Goal: Information Seeking & Learning: Find specific page/section

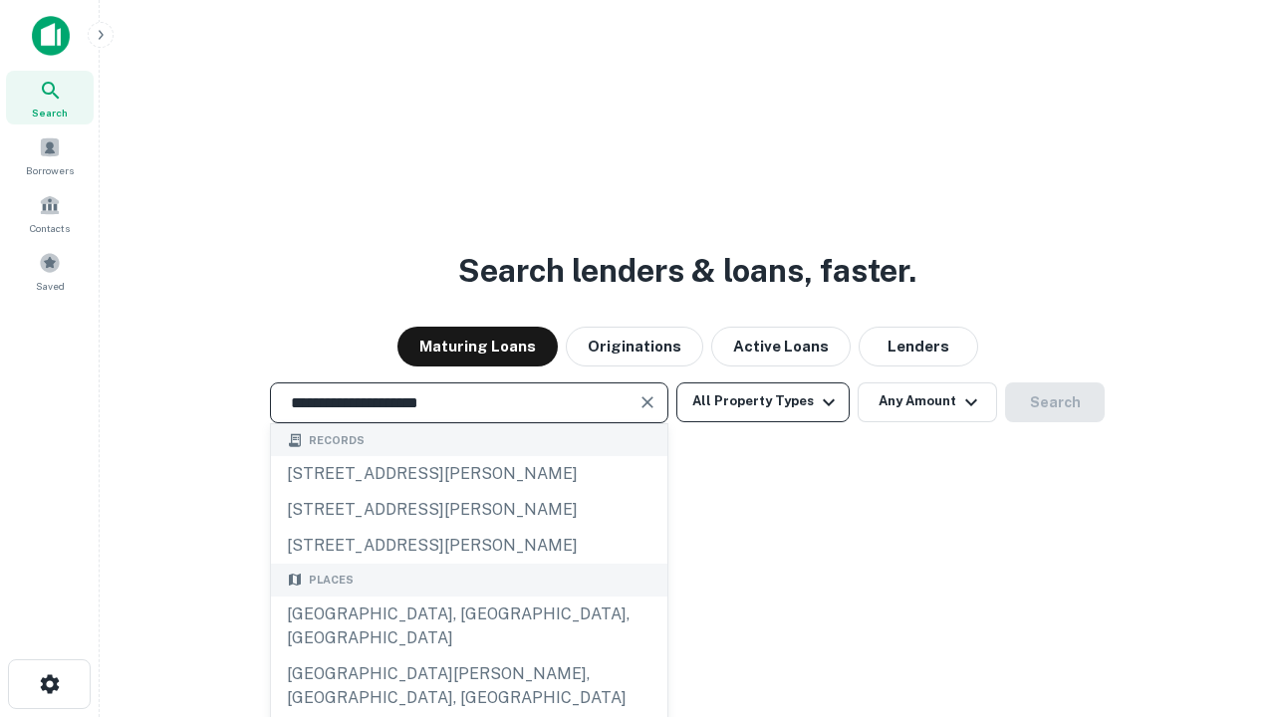
click at [468, 657] on div "[GEOGRAPHIC_DATA], [GEOGRAPHIC_DATA], [GEOGRAPHIC_DATA]" at bounding box center [469, 627] width 397 height 60
click at [763, 402] on button "All Property Types" at bounding box center [763, 403] width 173 height 40
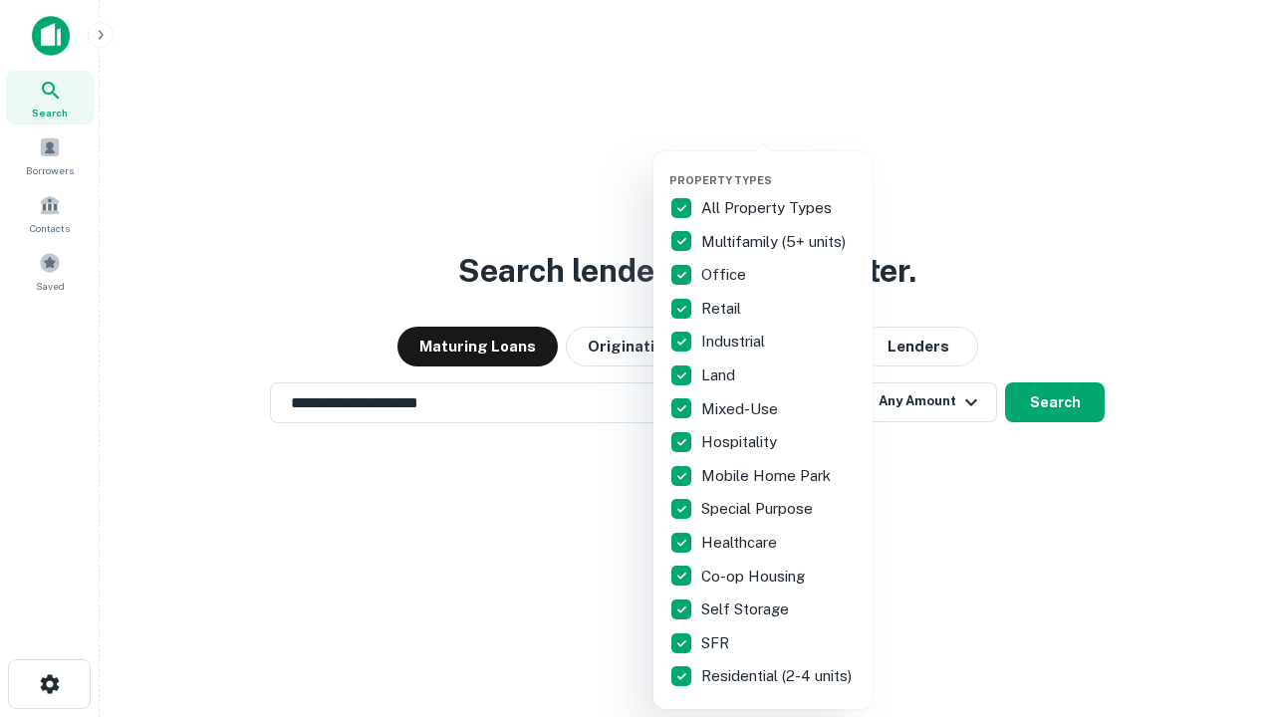
type input "**********"
click at [779, 167] on button "button" at bounding box center [779, 167] width 219 height 1
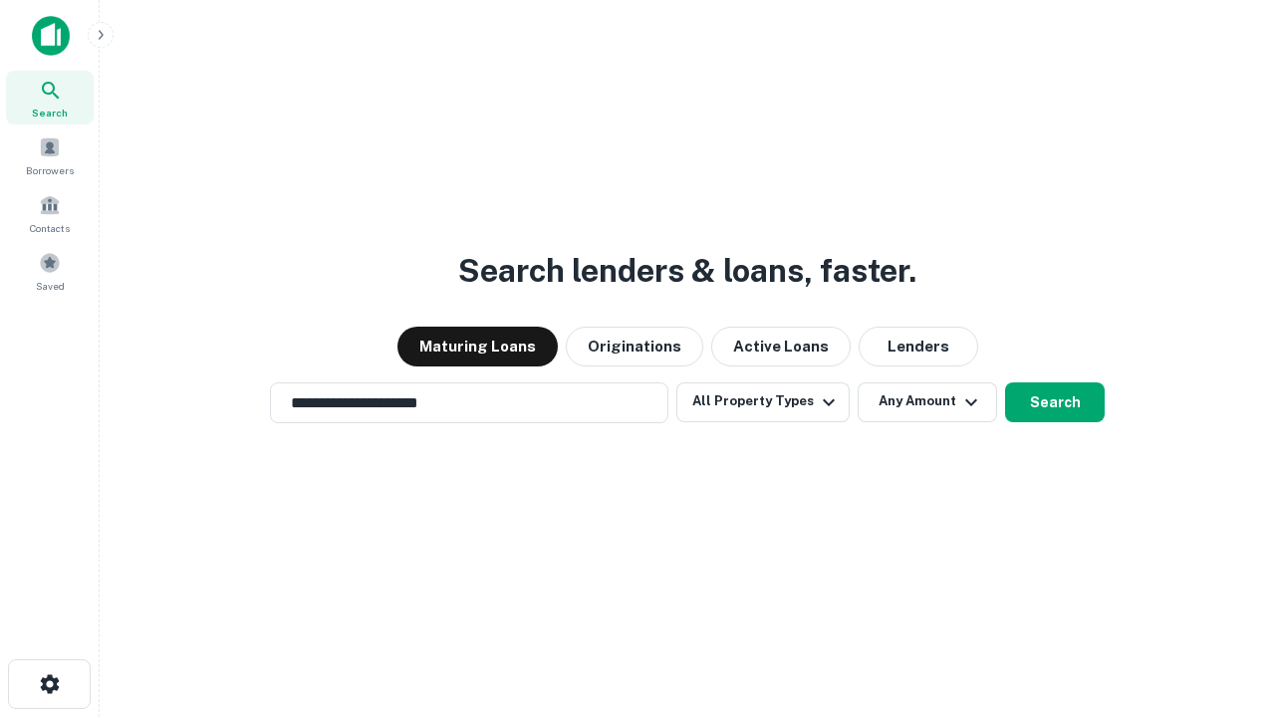
scroll to position [31, 0]
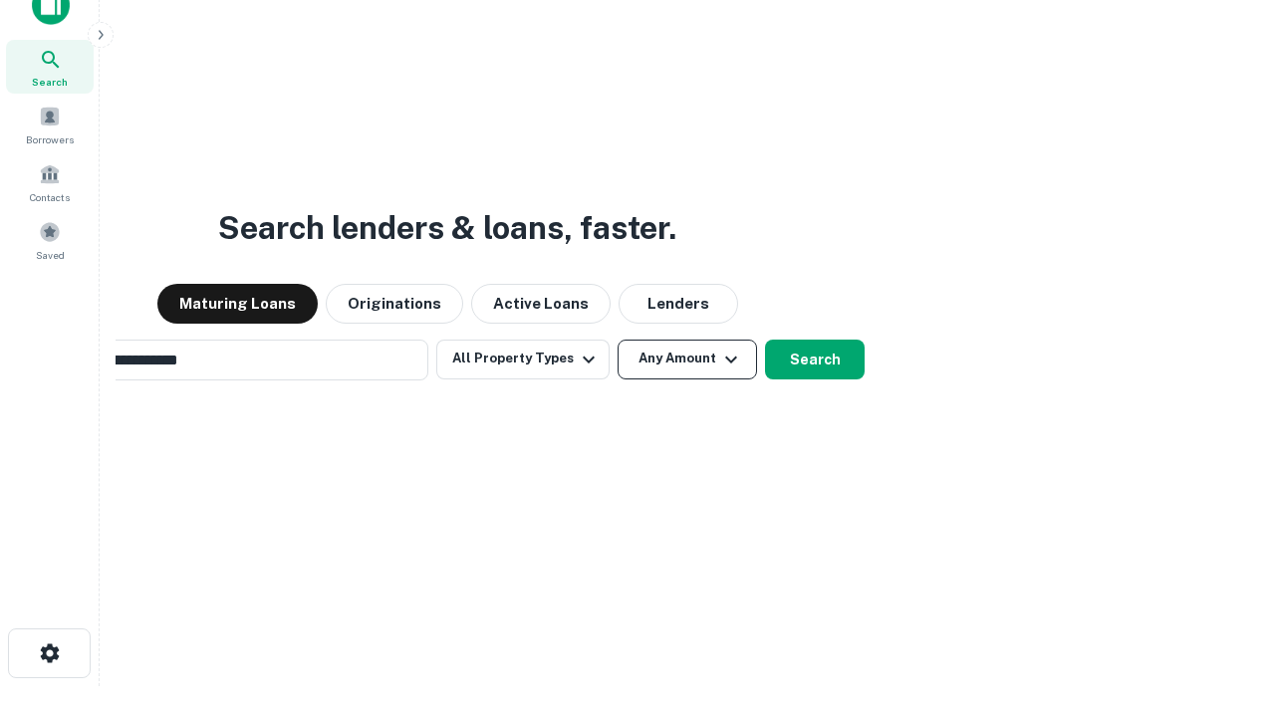
click at [618, 340] on button "Any Amount" at bounding box center [688, 360] width 140 height 40
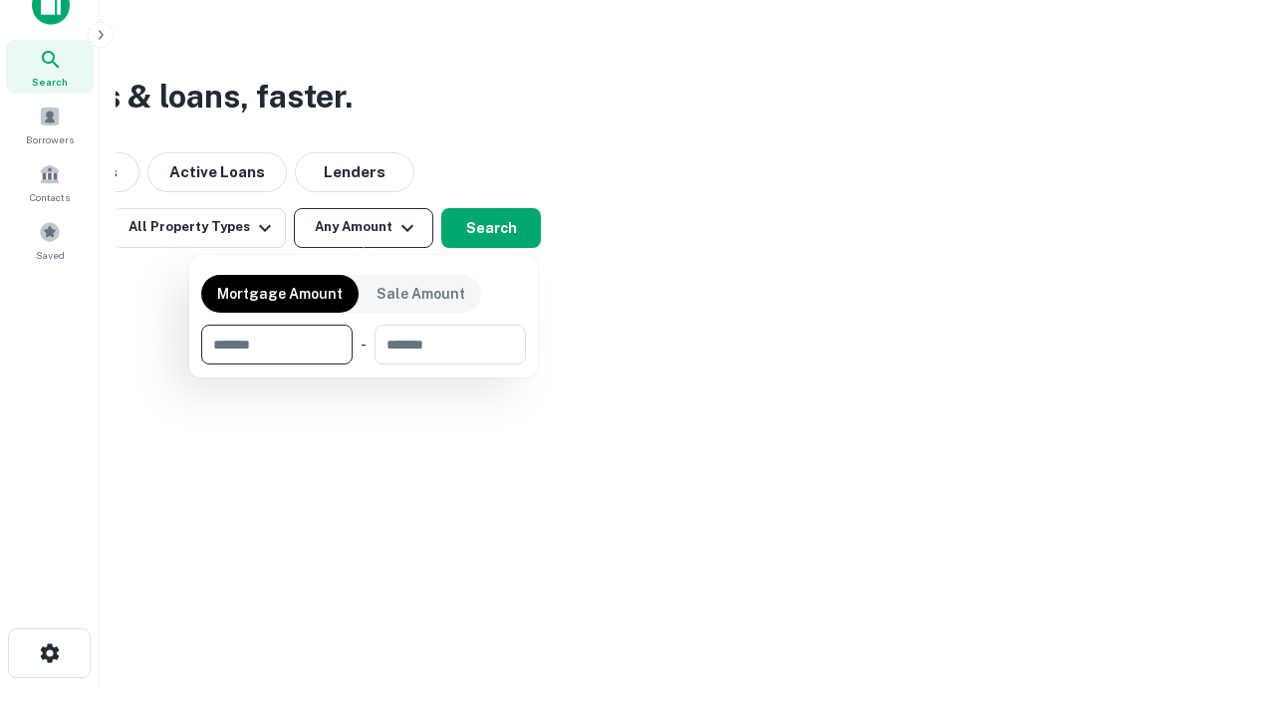
scroll to position [32, 0]
type input "*******"
click at [364, 365] on button "button" at bounding box center [363, 365] width 325 height 1
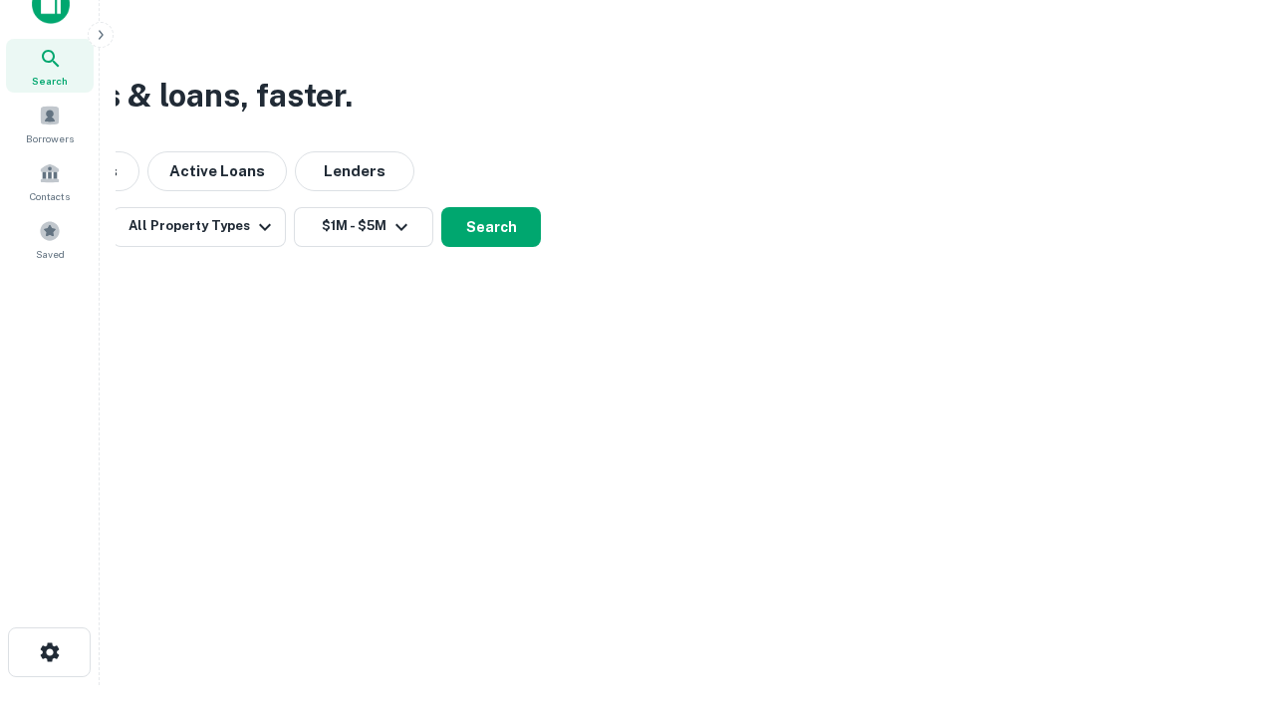
scroll to position [31, 0]
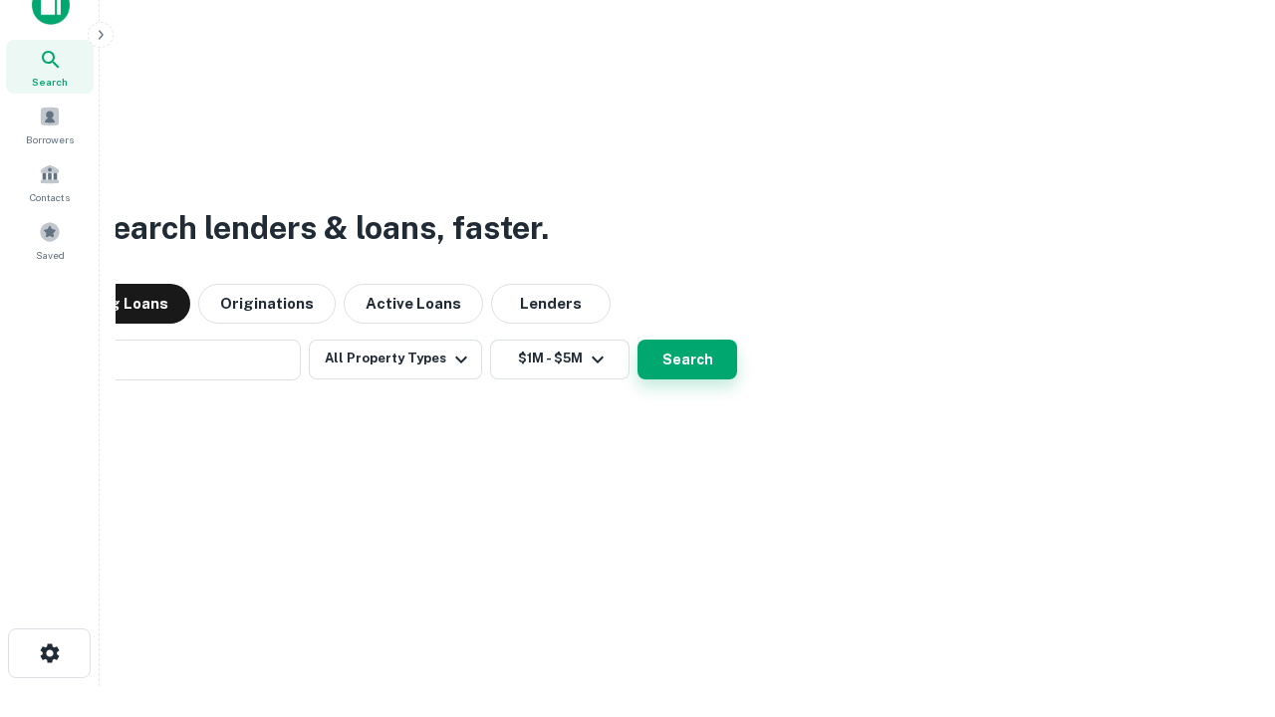
click at [638, 340] on button "Search" at bounding box center [688, 360] width 100 height 40
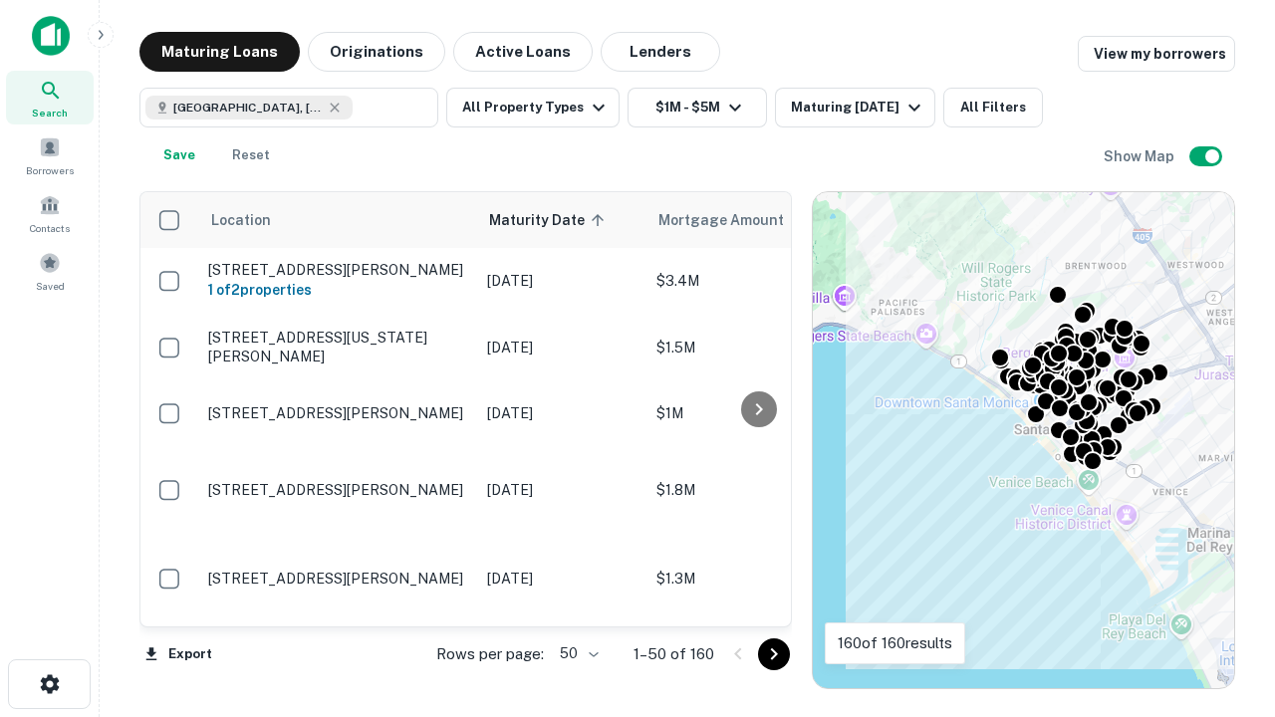
click at [576, 654] on body "Search Borrowers Contacts Saved Maturing Loans Originations Active Loans Lender…" at bounding box center [637, 358] width 1275 height 717
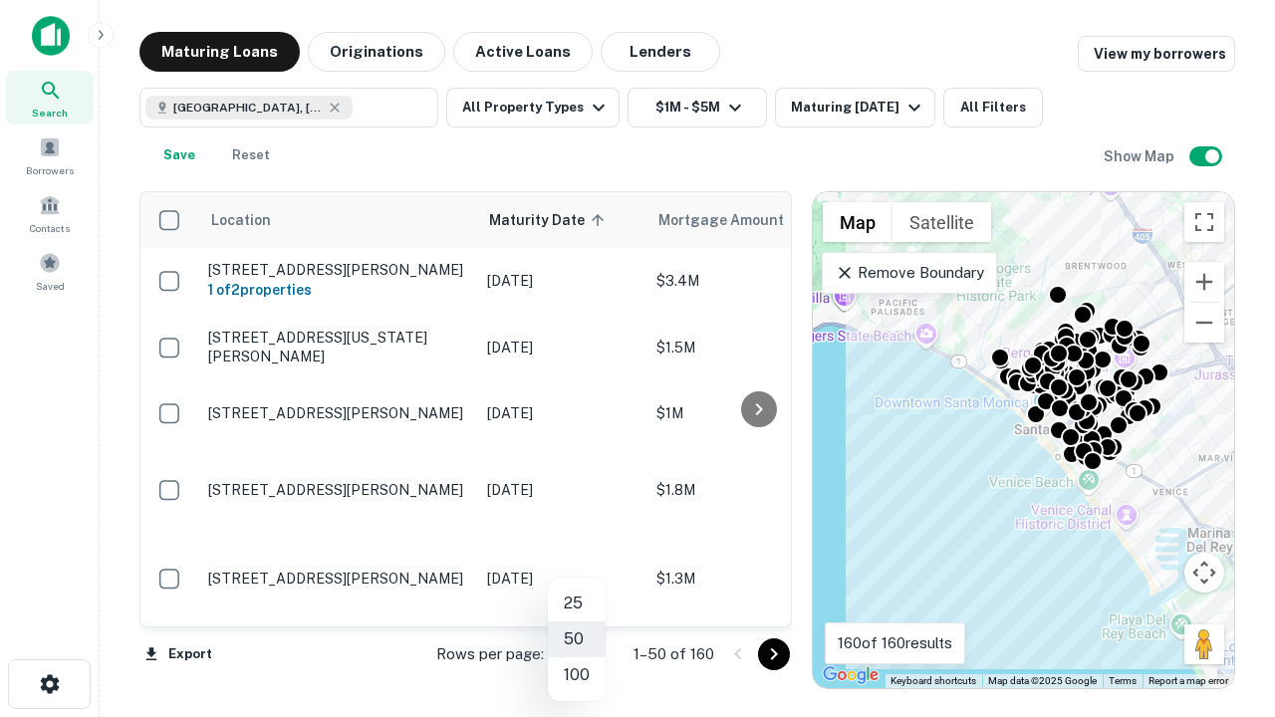
click at [577, 604] on li "25" at bounding box center [577, 604] width 58 height 36
